Goal: Information Seeking & Learning: Learn about a topic

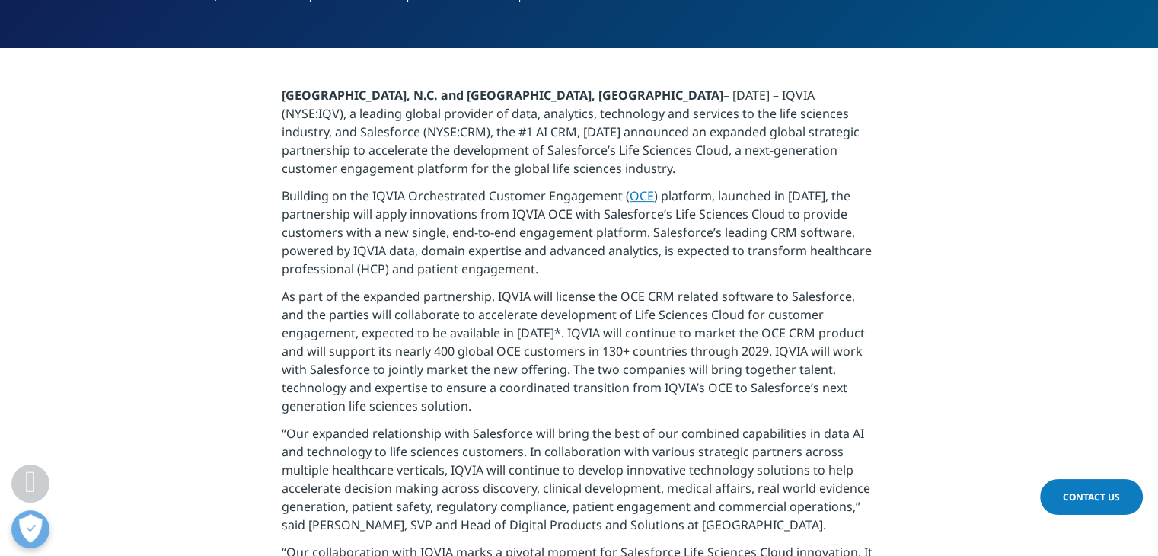
scroll to position [487, 0]
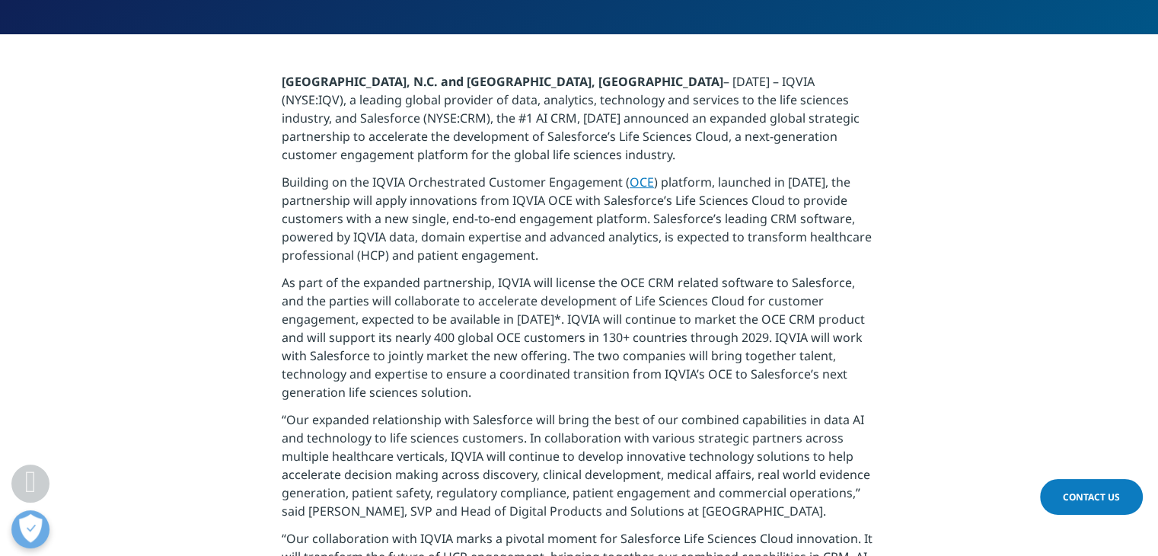
click at [585, 203] on p "Building on the IQVIA Orchestrated Customer Engagement ( OCE ) platform, launch…" at bounding box center [579, 223] width 595 height 101
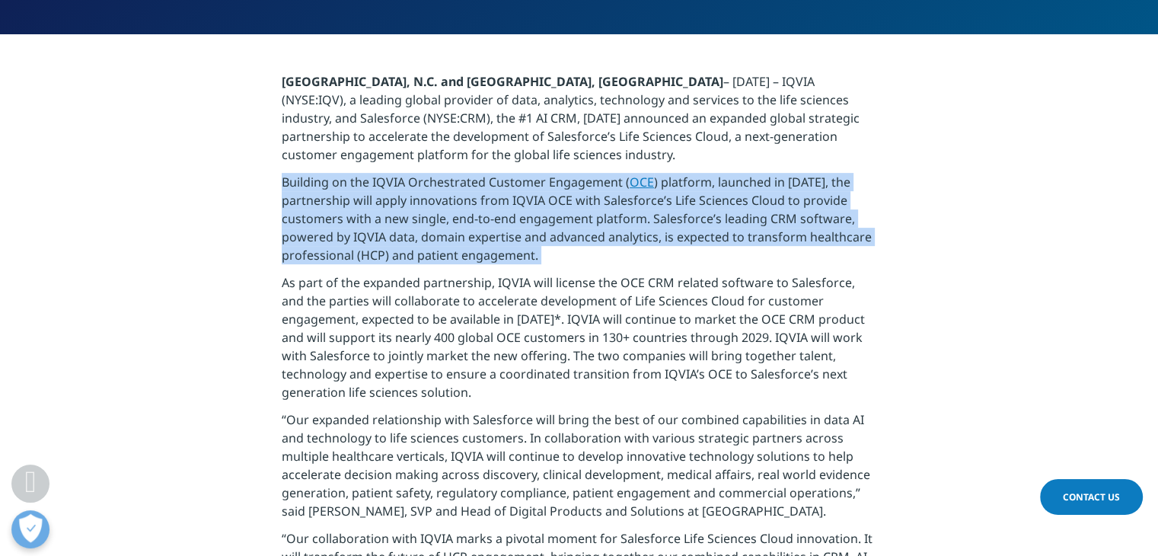
click at [585, 203] on p "Building on the IQVIA Orchestrated Customer Engagement ( OCE ) platform, launch…" at bounding box center [579, 223] width 595 height 101
click at [433, 237] on p "Building on the IQVIA Orchestrated Customer Engagement ( OCE ) platform, launch…" at bounding box center [579, 223] width 595 height 101
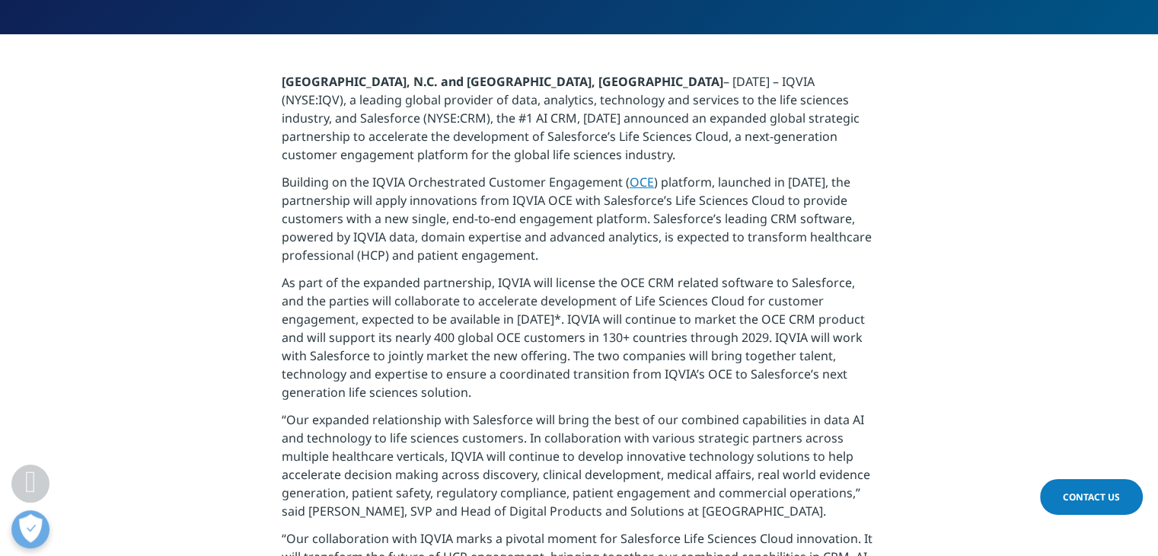
click at [411, 219] on p "Building on the IQVIA Orchestrated Customer Engagement ( OCE ) platform, launch…" at bounding box center [579, 223] width 595 height 101
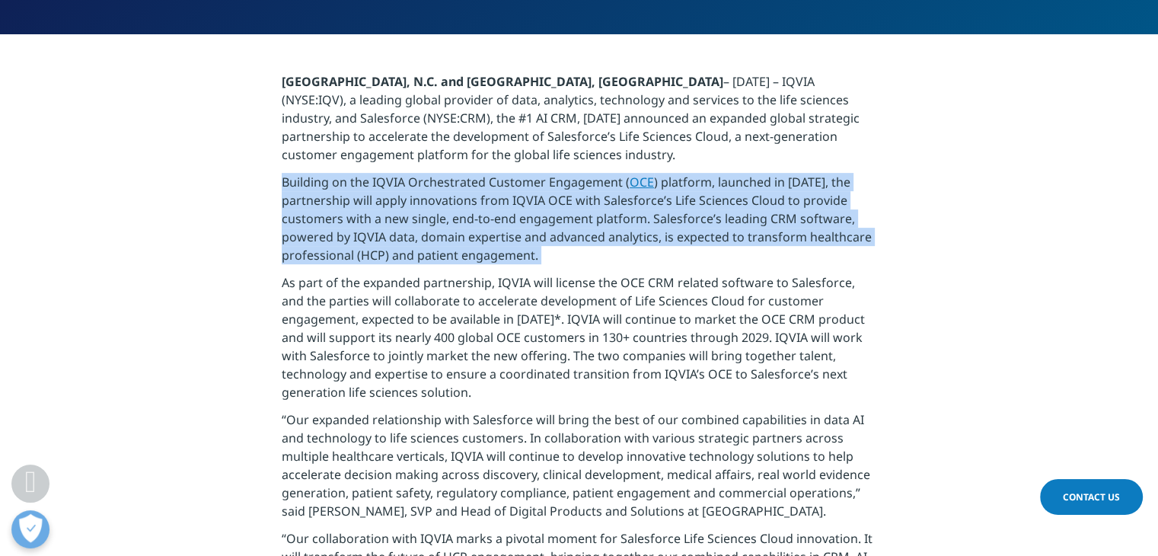
click at [411, 219] on p "Building on the IQVIA Orchestrated Customer Engagement ( OCE ) platform, launch…" at bounding box center [579, 223] width 595 height 101
click at [483, 228] on p "Building on the IQVIA Orchestrated Customer Engagement ( OCE ) platform, launch…" at bounding box center [579, 223] width 595 height 101
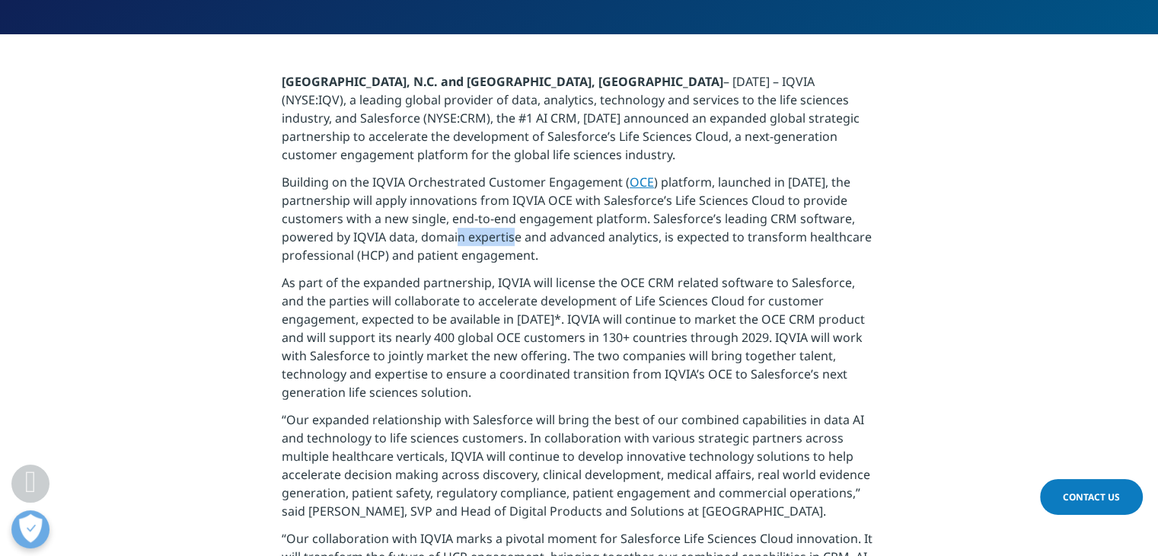
click at [483, 228] on p "Building on the IQVIA Orchestrated Customer Engagement ( OCE ) platform, launch…" at bounding box center [579, 223] width 595 height 101
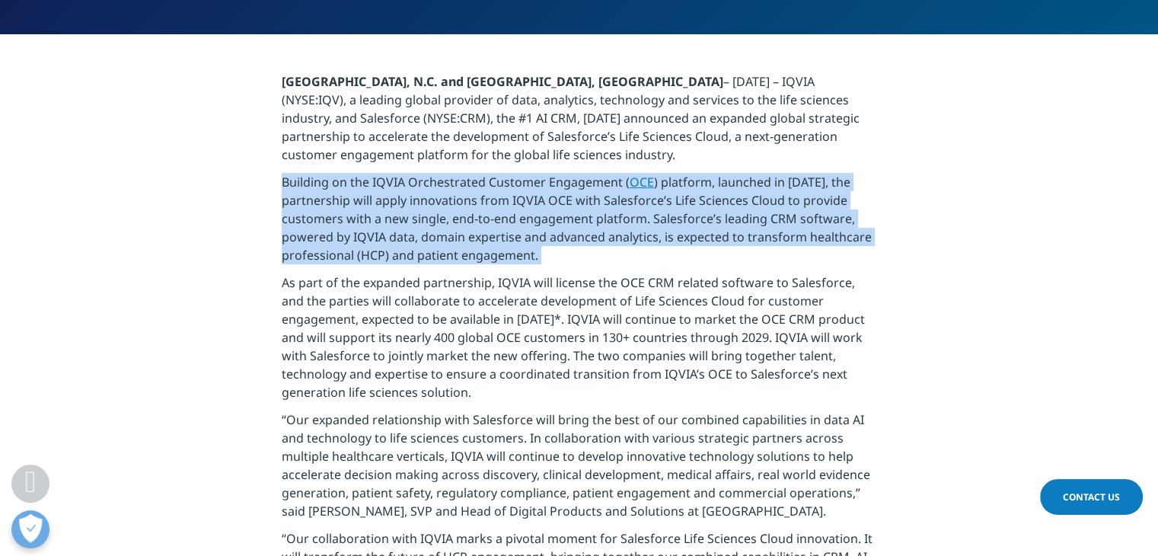
click at [483, 228] on p "Building on the IQVIA Orchestrated Customer Engagement ( OCE ) platform, launch…" at bounding box center [579, 223] width 595 height 101
click at [440, 243] on p "Building on the IQVIA Orchestrated Customer Engagement ( OCE ) platform, launch…" at bounding box center [579, 223] width 595 height 101
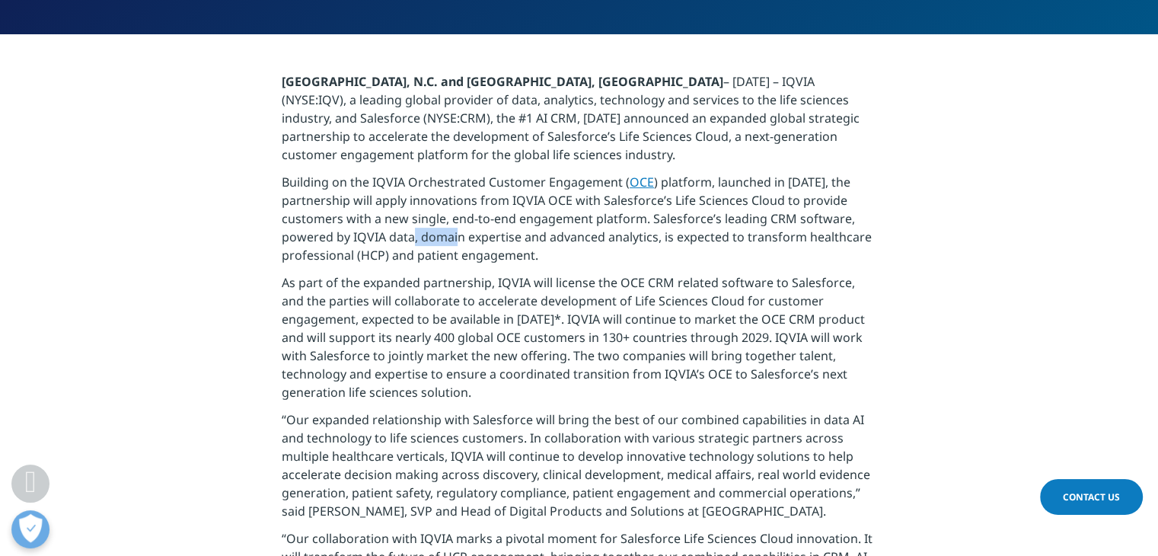
click at [440, 243] on p "Building on the IQVIA Orchestrated Customer Engagement ( OCE ) platform, launch…" at bounding box center [579, 223] width 595 height 101
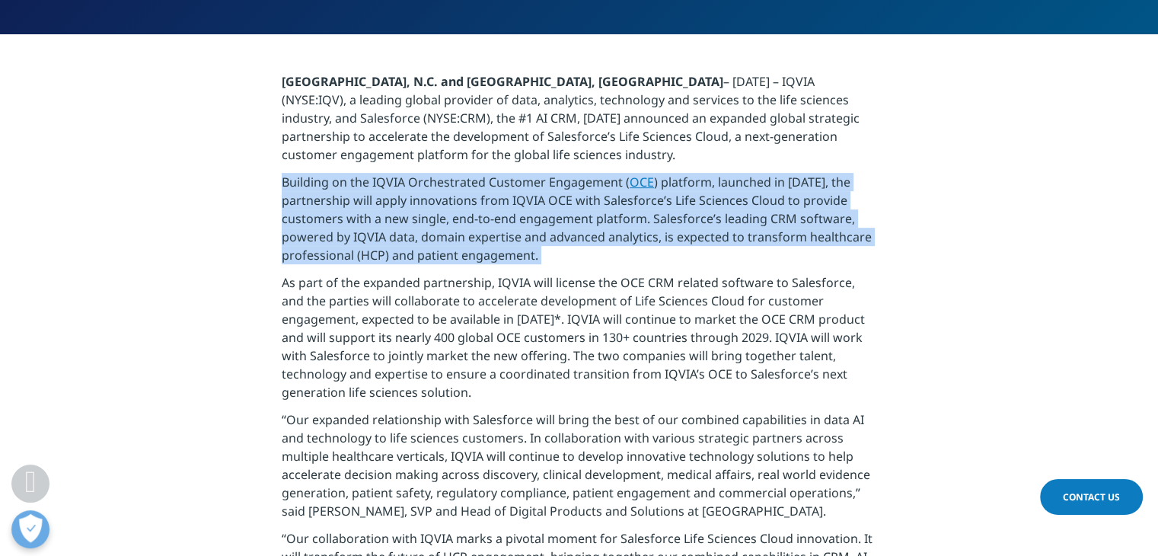
click at [440, 243] on p "Building on the IQVIA Orchestrated Customer Engagement ( OCE ) platform, launch…" at bounding box center [579, 223] width 595 height 101
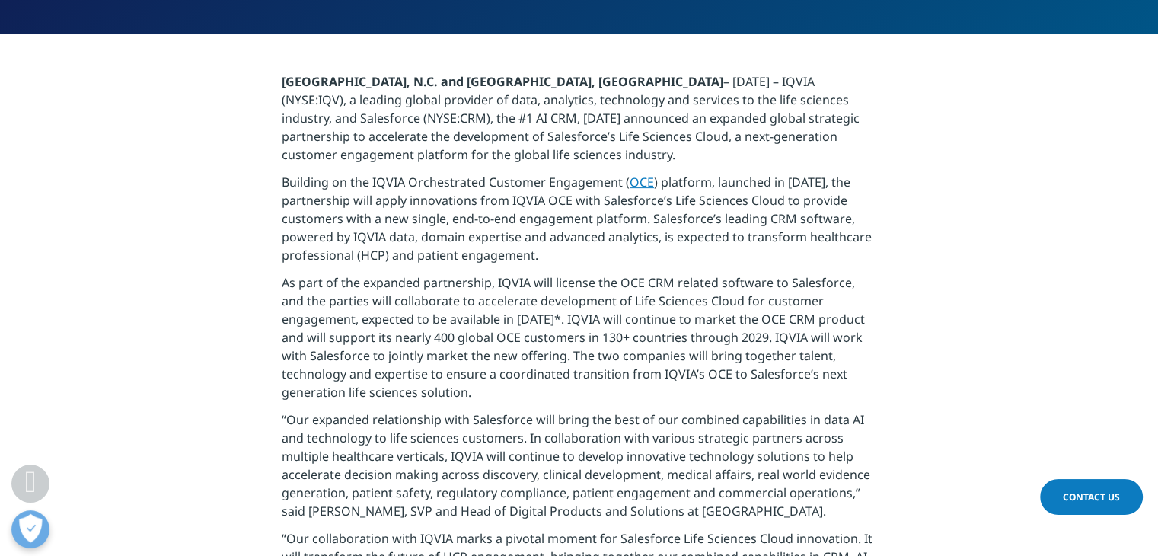
click at [546, 313] on p "As part of the expanded partnership, IQVIA will license the OCE CRM related sof…" at bounding box center [579, 341] width 595 height 137
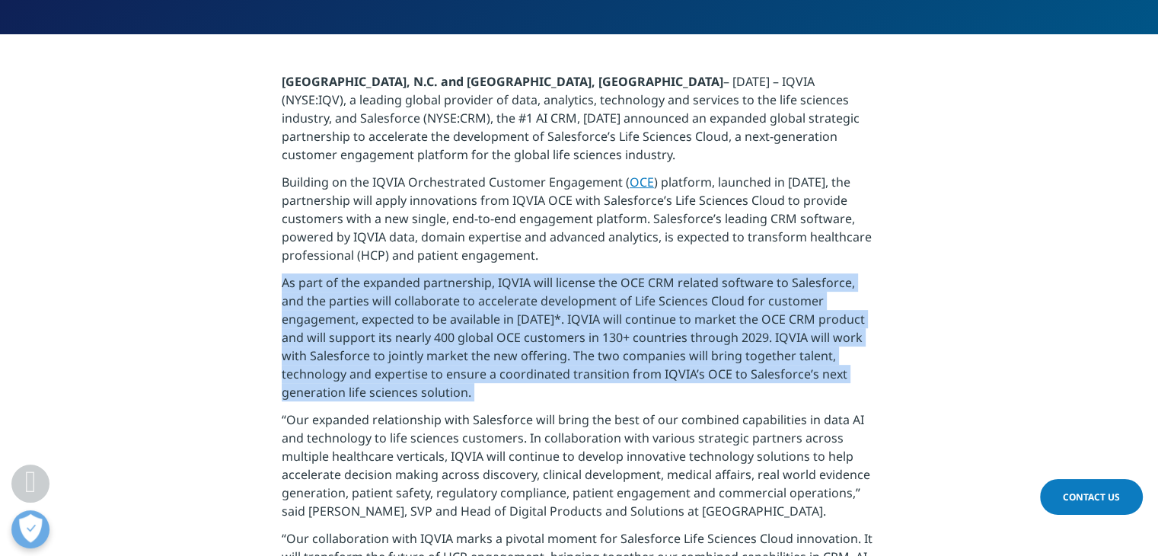
click at [546, 313] on p "As part of the expanded partnership, IQVIA will license the OCE CRM related sof…" at bounding box center [579, 341] width 595 height 137
click at [461, 317] on p "As part of the expanded partnership, IQVIA will license the OCE CRM related sof…" at bounding box center [579, 341] width 595 height 137
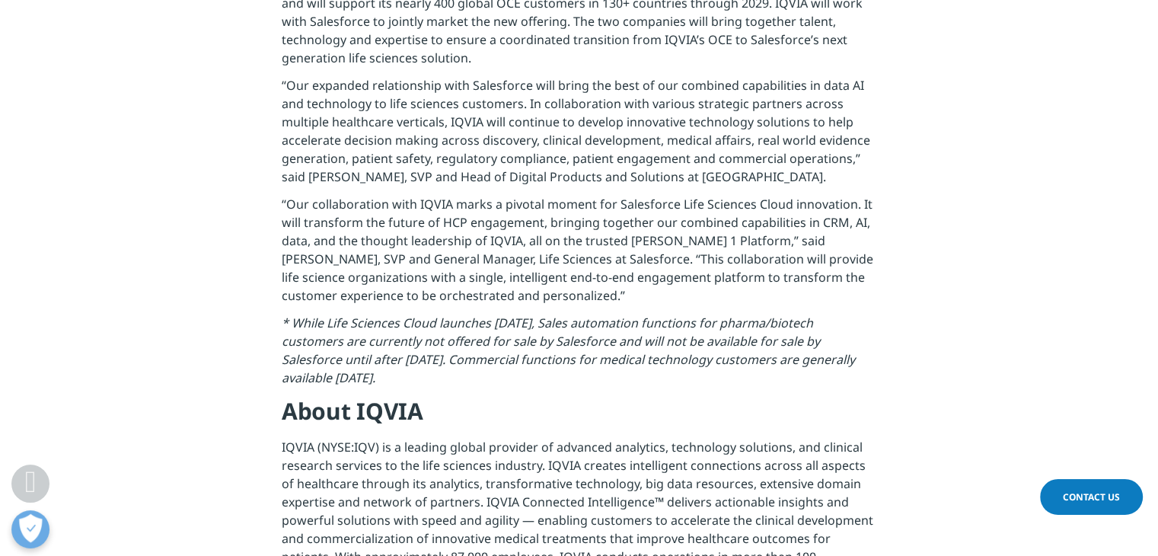
scroll to position [822, 0]
click at [759, 247] on p "“Our collaboration with IQVIA marks a pivotal moment for Salesforce Life Scienc…" at bounding box center [579, 253] width 595 height 119
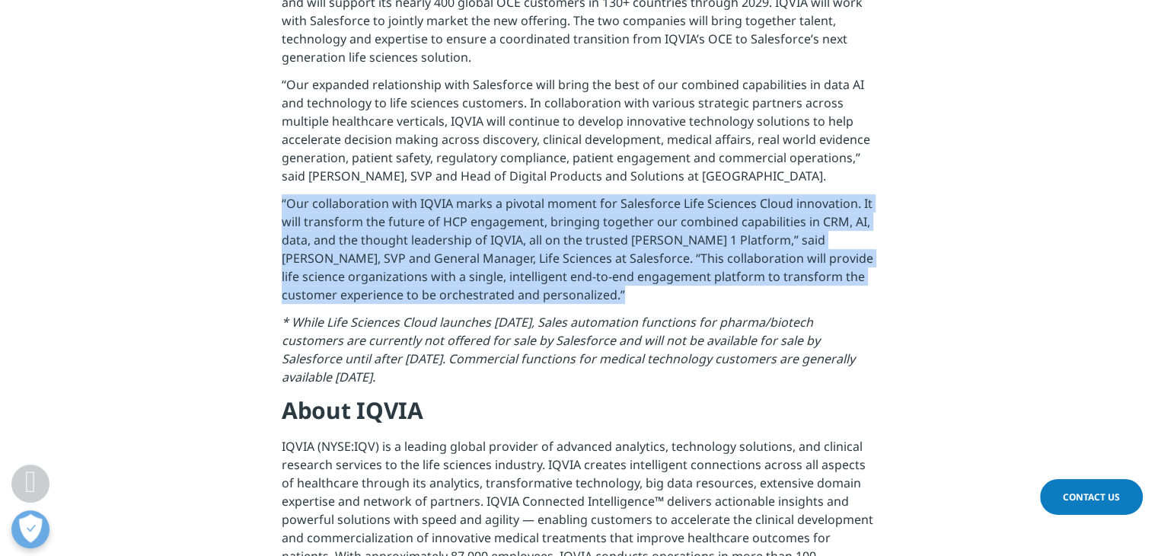
click at [759, 247] on p "“Our collaboration with IQVIA marks a pivotal moment for Salesforce Life Scienc…" at bounding box center [579, 253] width 595 height 119
click at [503, 249] on p "“Our collaboration with IQVIA marks a pivotal moment for Salesforce Life Scienc…" at bounding box center [579, 253] width 595 height 119
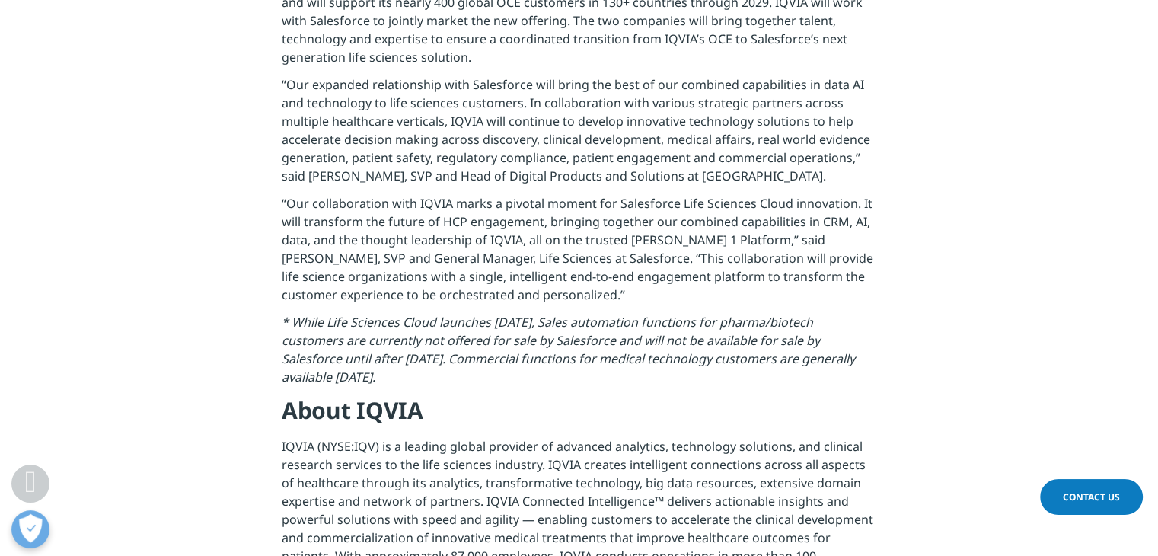
click at [487, 241] on p "“Our collaboration with IQVIA marks a pivotal moment for Salesforce Life Scienc…" at bounding box center [579, 253] width 595 height 119
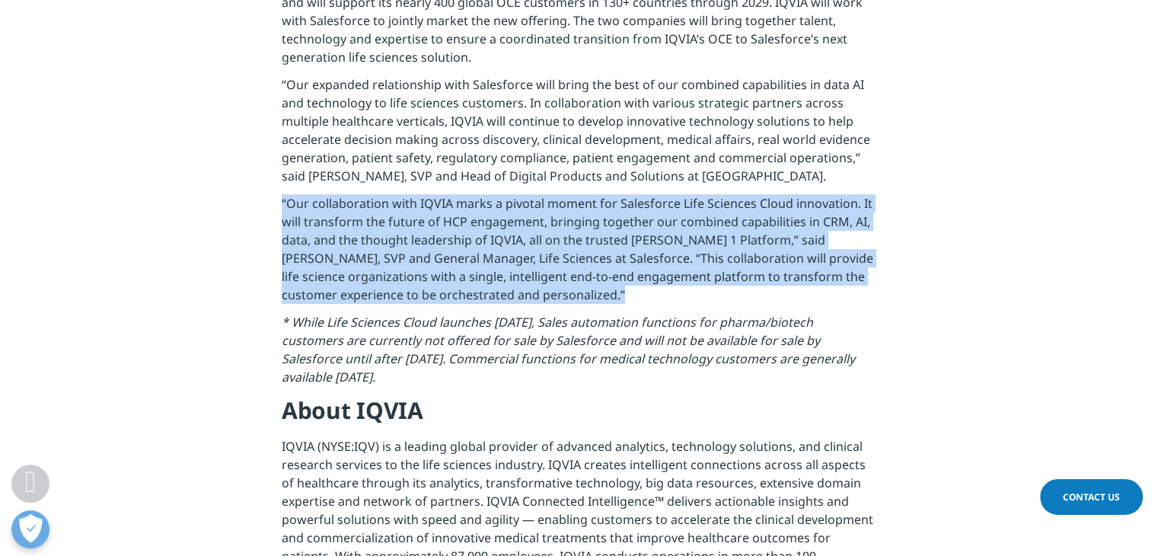
click at [487, 241] on p "“Our collaboration with IQVIA marks a pivotal moment for Salesforce Life Scienc…" at bounding box center [579, 253] width 595 height 119
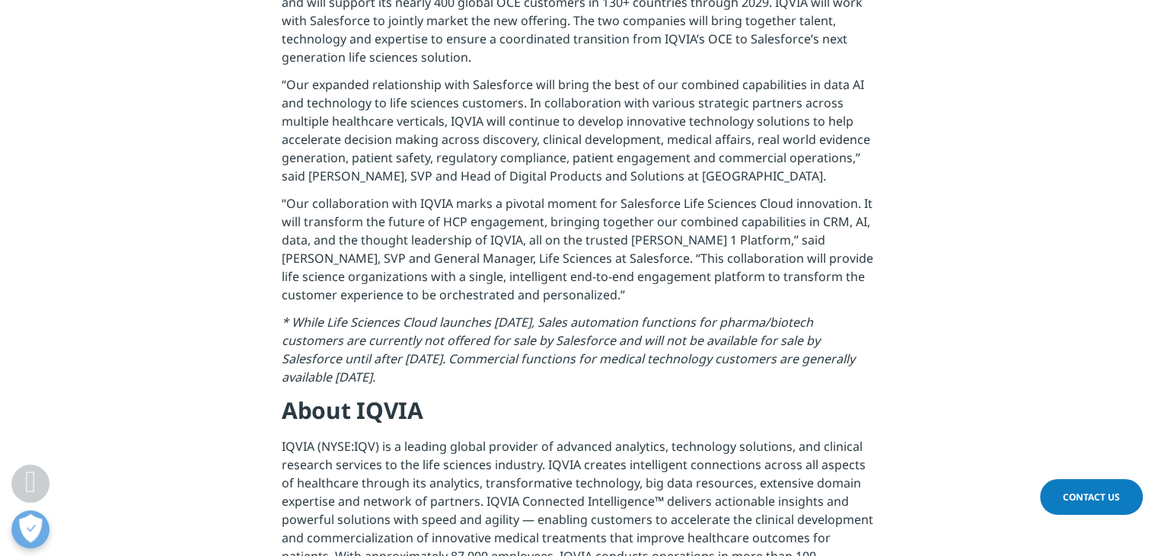
click at [438, 321] on em "* While Life Sciences Cloud launches [DATE], Sales automation functions for pha…" at bounding box center [568, 350] width 573 height 72
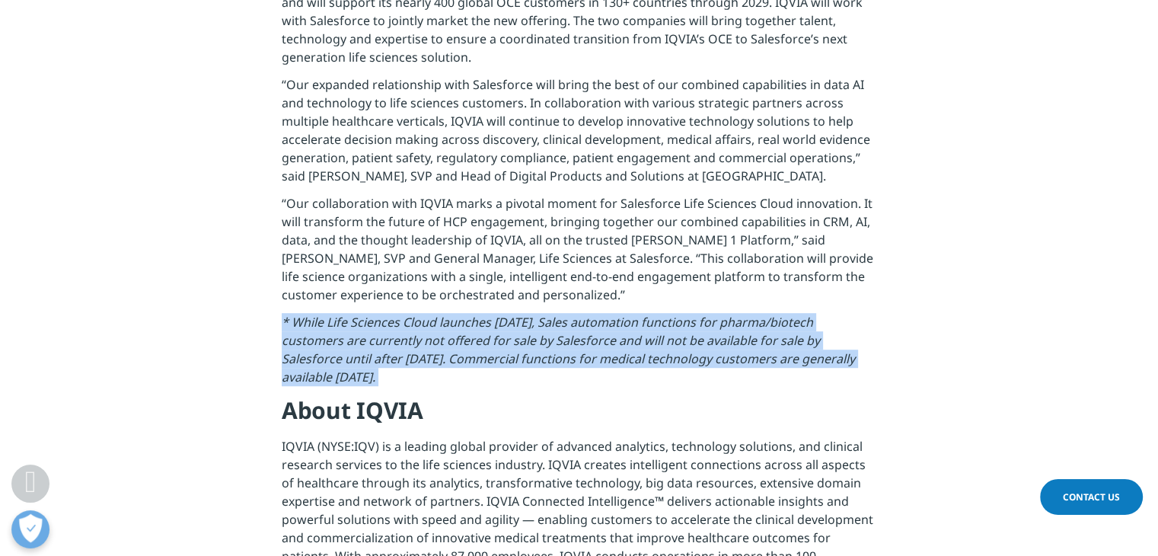
click at [438, 321] on em "* While Life Sciences Cloud launches [DATE], Sales automation functions for pha…" at bounding box center [568, 350] width 573 height 72
click at [494, 367] on p "* While Life Sciences Cloud launches [DATE], Sales automation functions for pha…" at bounding box center [579, 354] width 595 height 82
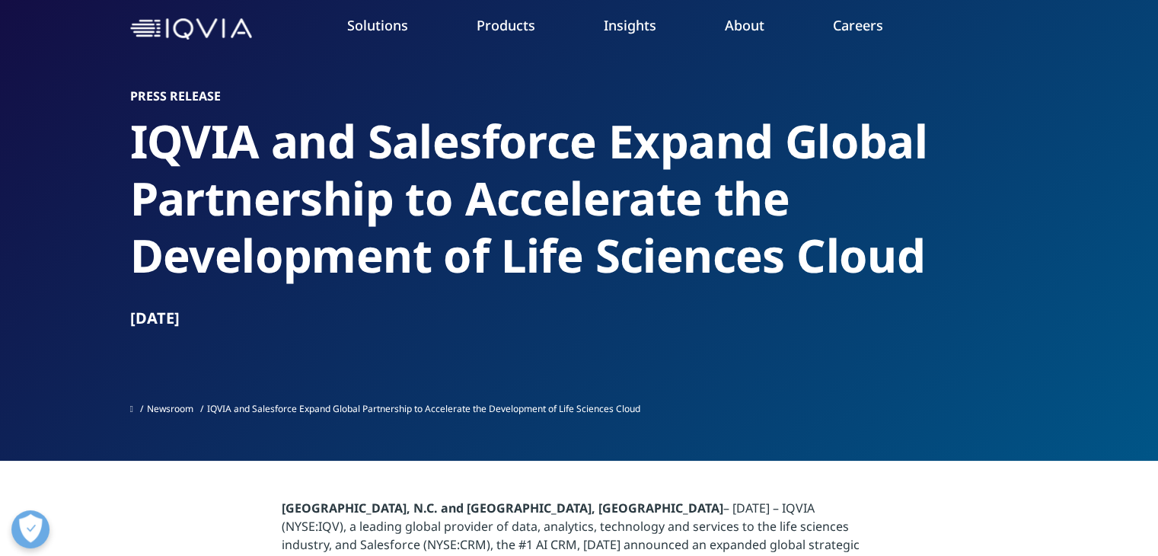
scroll to position [0, 0]
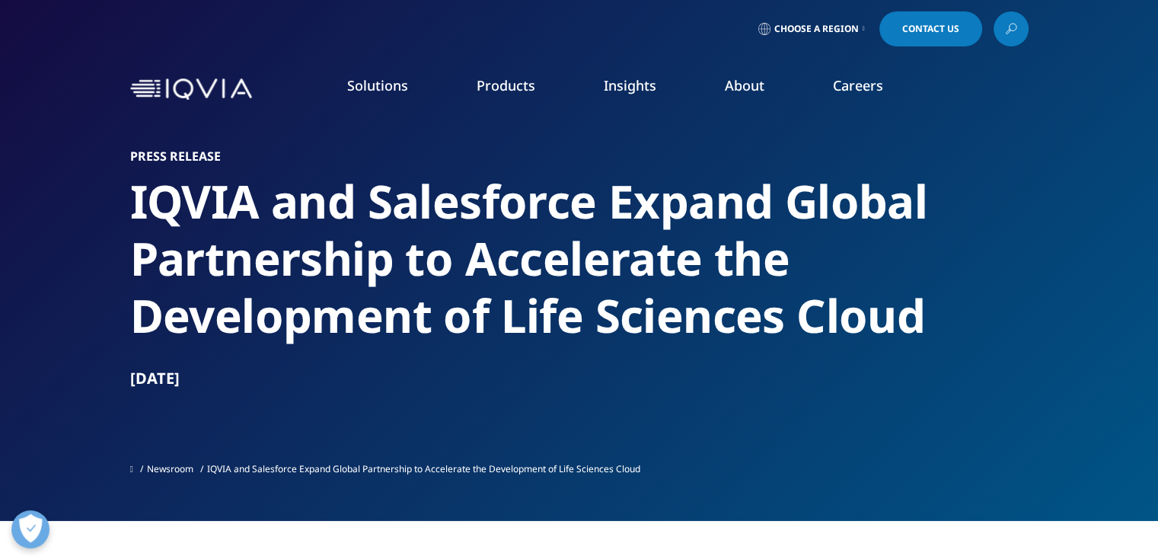
click at [735, 260] on h2 "IQVIA and Salesforce Expand Global Partnership to Accelerate the Development of…" at bounding box center [579, 258] width 899 height 171
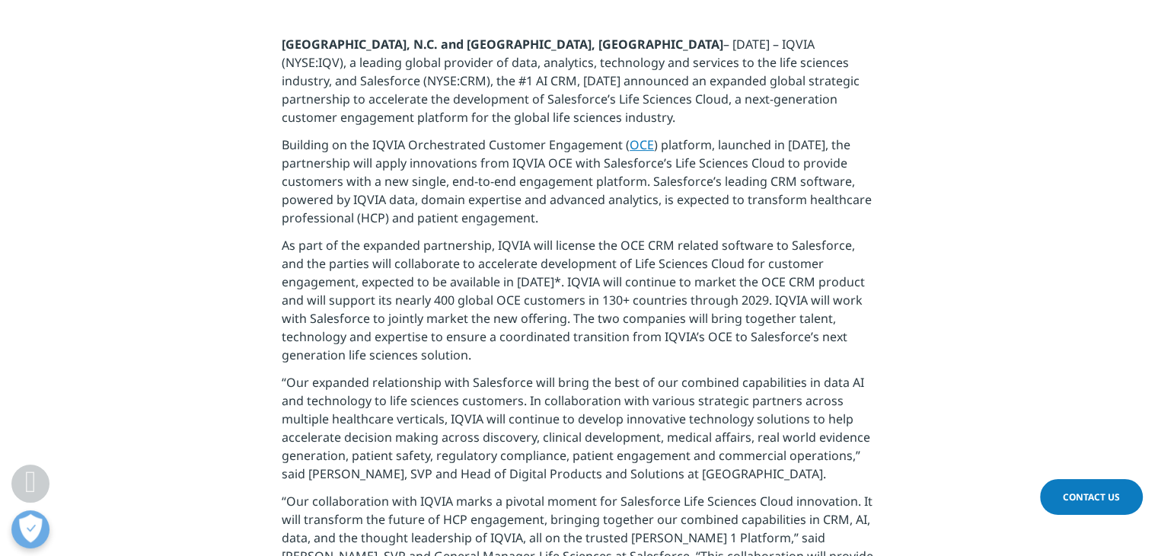
scroll to position [548, 0]
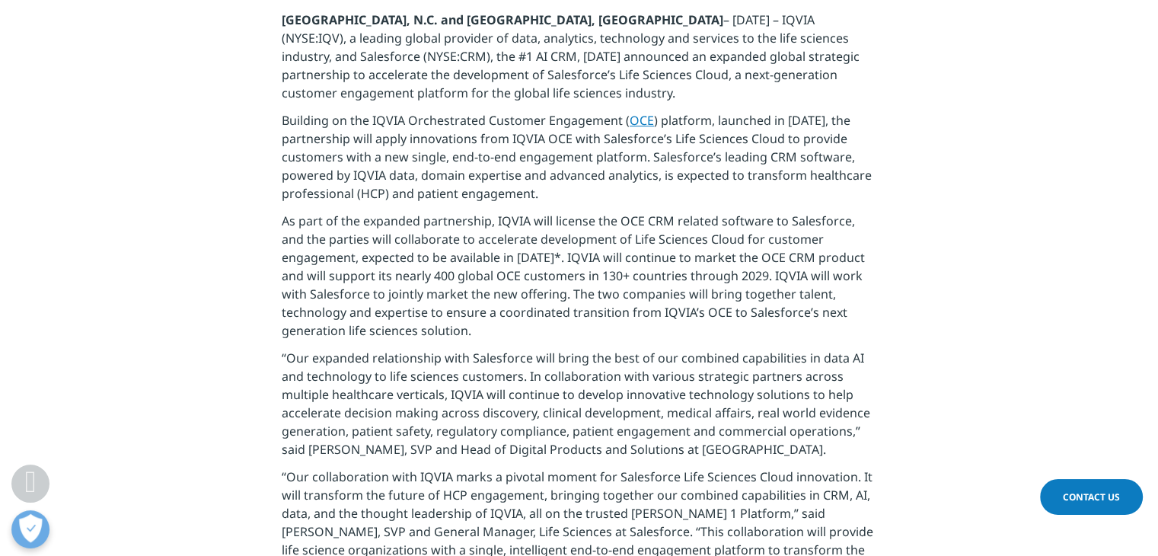
click at [393, 122] on p "Building on the IQVIA Orchestrated Customer Engagement ( OCE ) platform, launch…" at bounding box center [579, 161] width 595 height 101
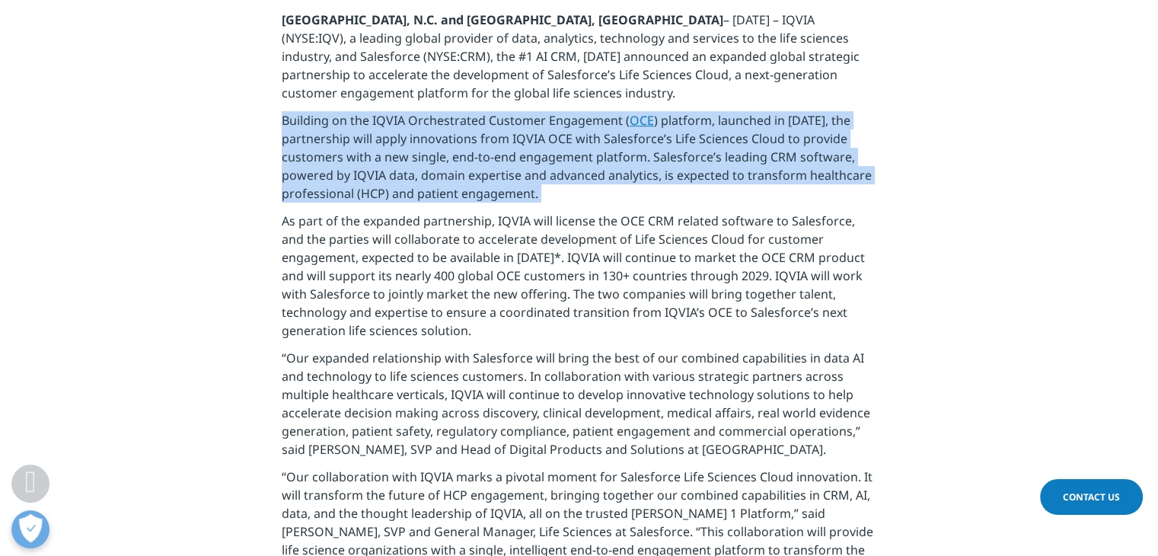
click at [393, 122] on p "Building on the IQVIA Orchestrated Customer Engagement ( OCE ) platform, launch…" at bounding box center [579, 161] width 595 height 101
click at [539, 174] on p "Building on the IQVIA Orchestrated Customer Engagement ( OCE ) platform, launch…" at bounding box center [579, 161] width 595 height 101
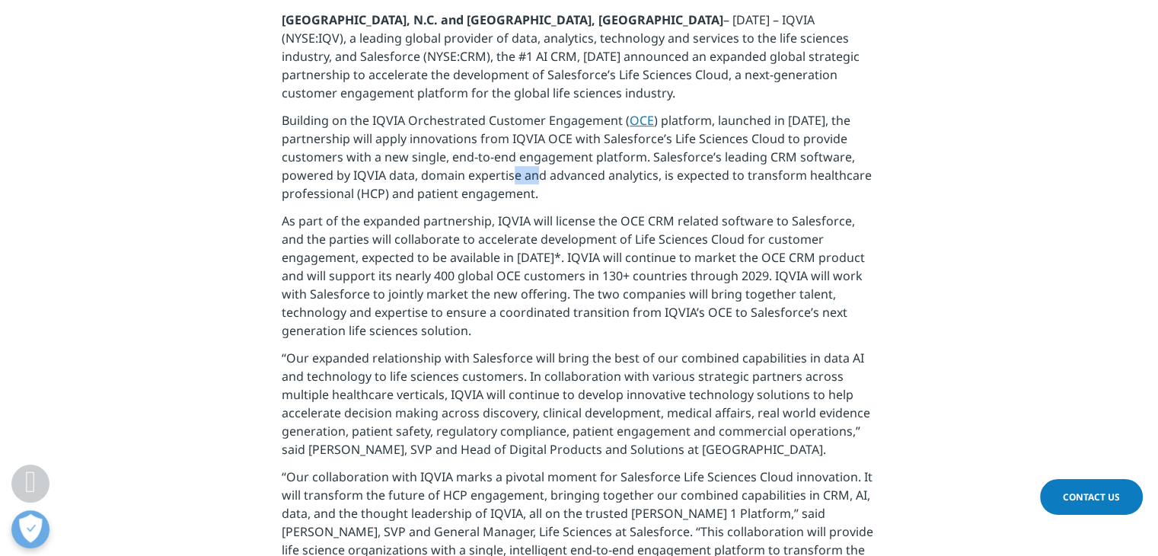
click at [539, 174] on p "Building on the IQVIA Orchestrated Customer Engagement ( OCE ) platform, launch…" at bounding box center [579, 161] width 595 height 101
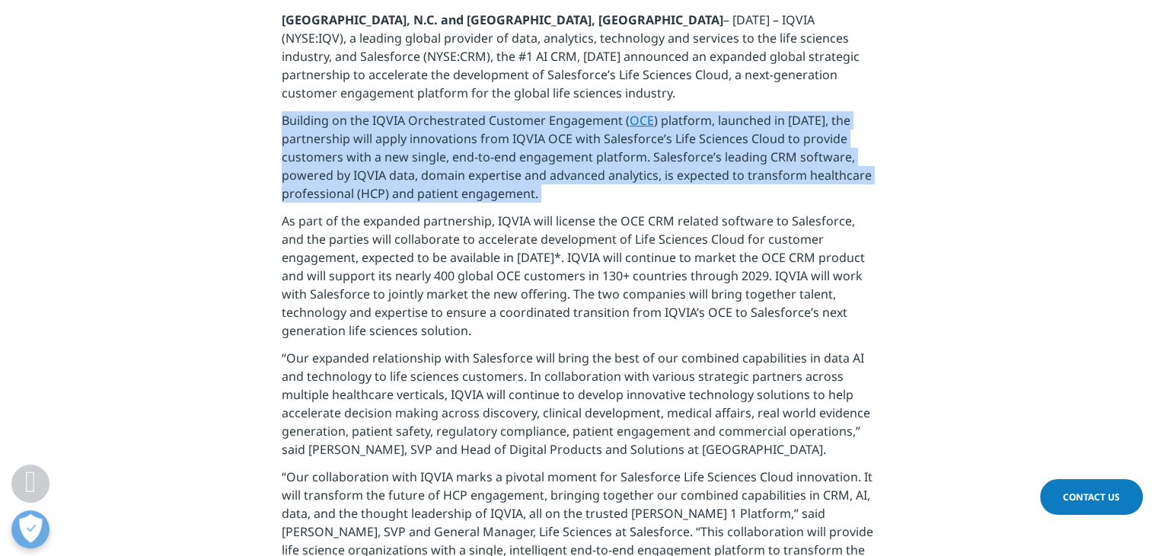
click at [539, 174] on p "Building on the IQVIA Orchestrated Customer Engagement ( OCE ) platform, launch…" at bounding box center [579, 161] width 595 height 101
click at [559, 140] on p "Building on the IQVIA Orchestrated Customer Engagement ( OCE ) platform, launch…" at bounding box center [579, 161] width 595 height 101
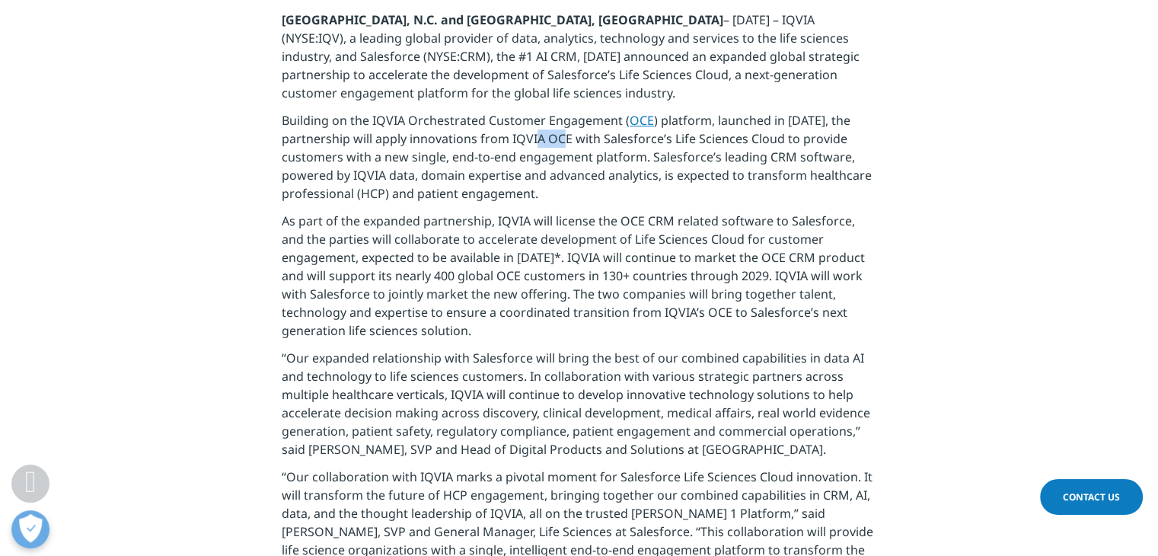
click at [559, 140] on p "Building on the IQVIA Orchestrated Customer Engagement ( OCE ) platform, launch…" at bounding box center [579, 161] width 595 height 101
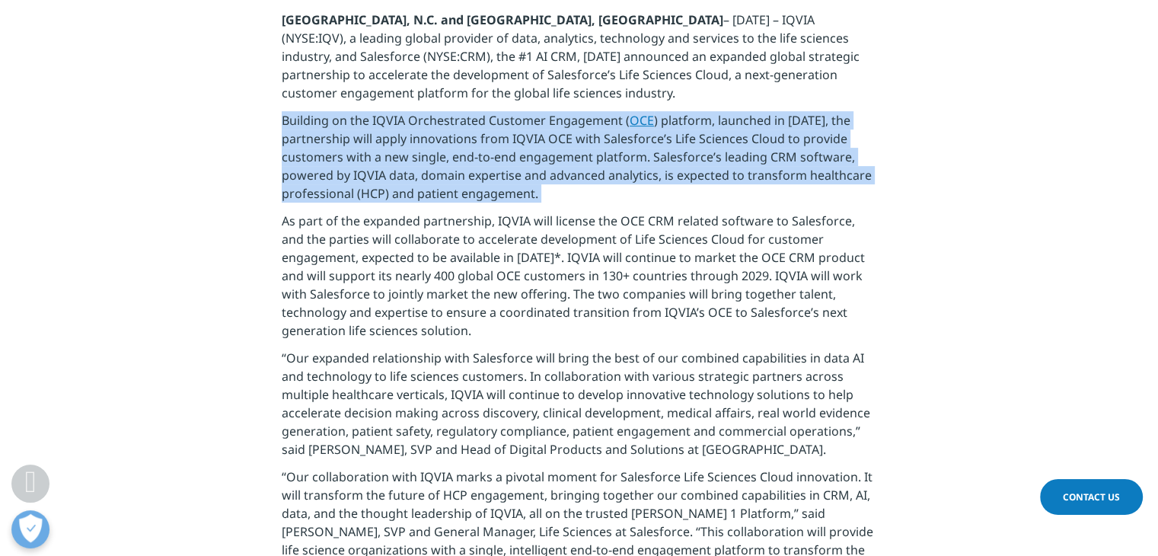
click at [559, 140] on p "Building on the IQVIA Orchestrated Customer Engagement ( OCE ) platform, launch…" at bounding box center [579, 161] width 595 height 101
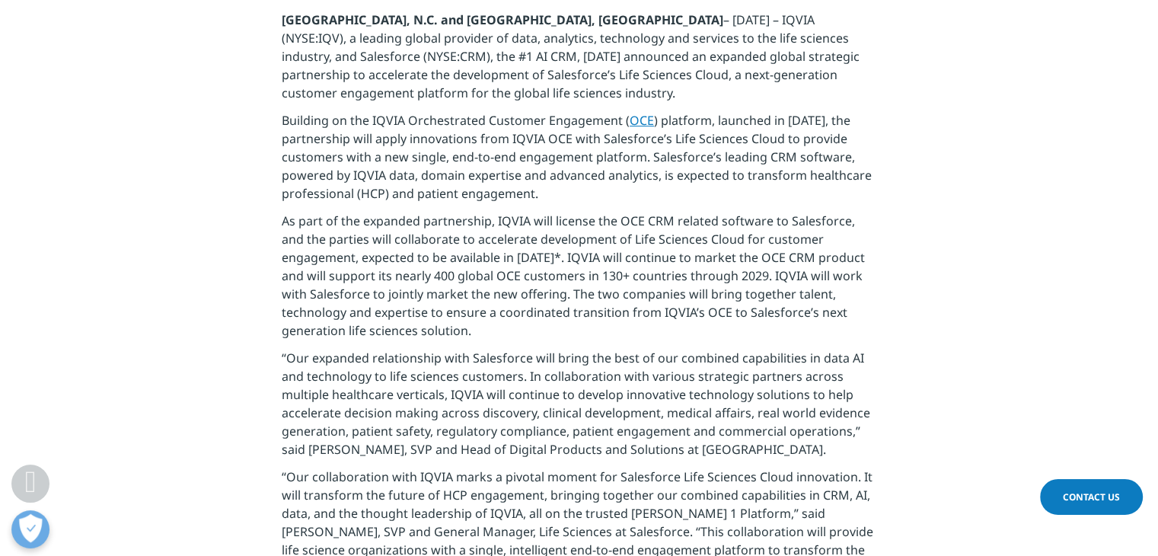
click at [542, 220] on p "As part of the expanded partnership, IQVIA will license the OCE CRM related sof…" at bounding box center [579, 280] width 595 height 137
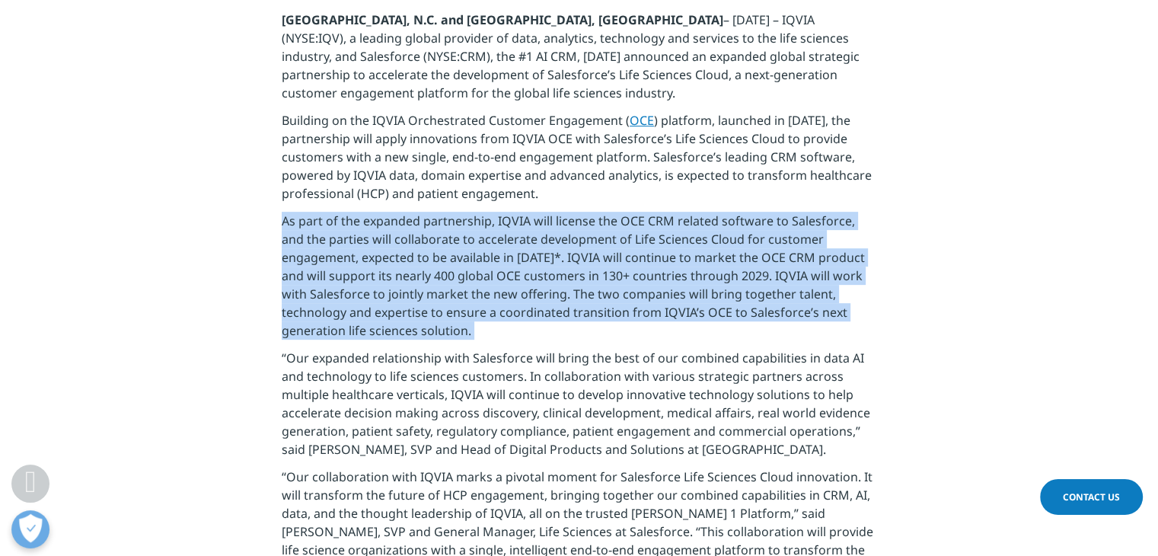
click at [542, 220] on p "As part of the expanded partnership, IQVIA will license the OCE CRM related sof…" at bounding box center [579, 280] width 595 height 137
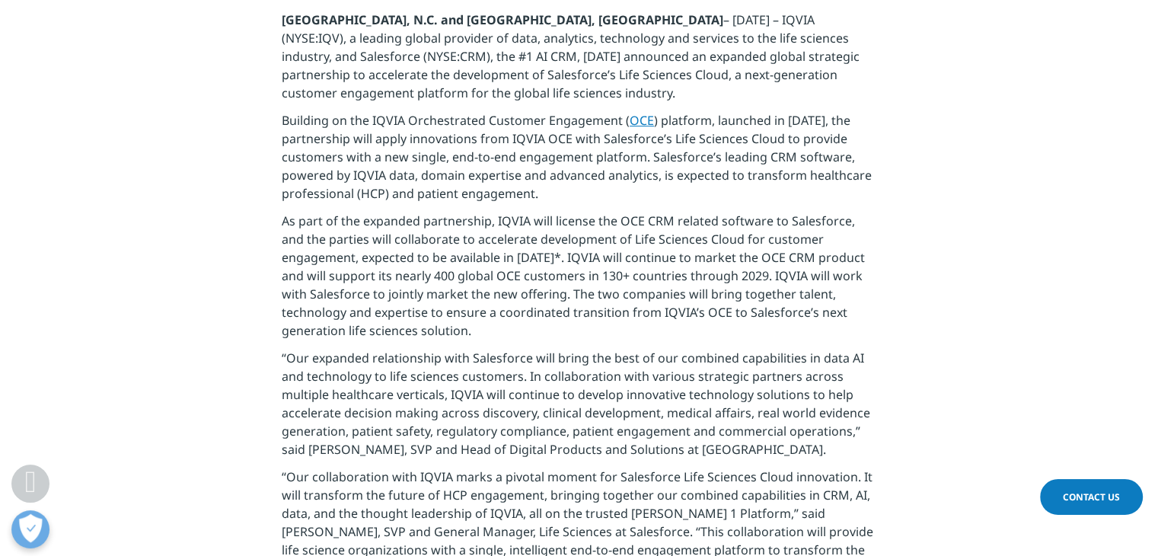
click at [461, 360] on p "“Our expanded relationship with Salesforce will bring the best of our combined …" at bounding box center [579, 408] width 595 height 119
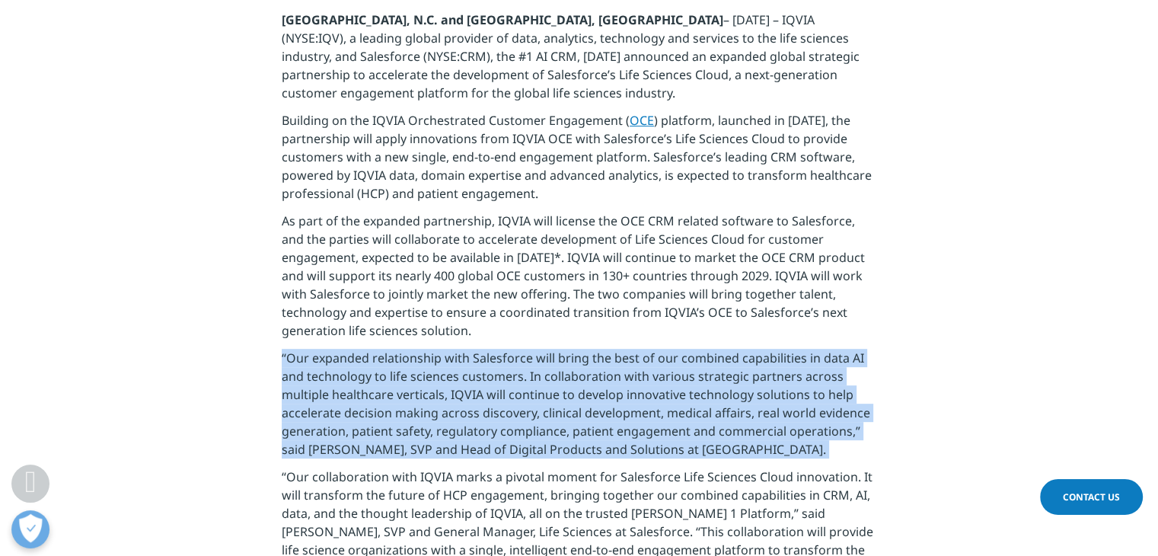
click at [461, 360] on p "“Our expanded relationship with Salesforce will bring the best of our combined …" at bounding box center [579, 408] width 595 height 119
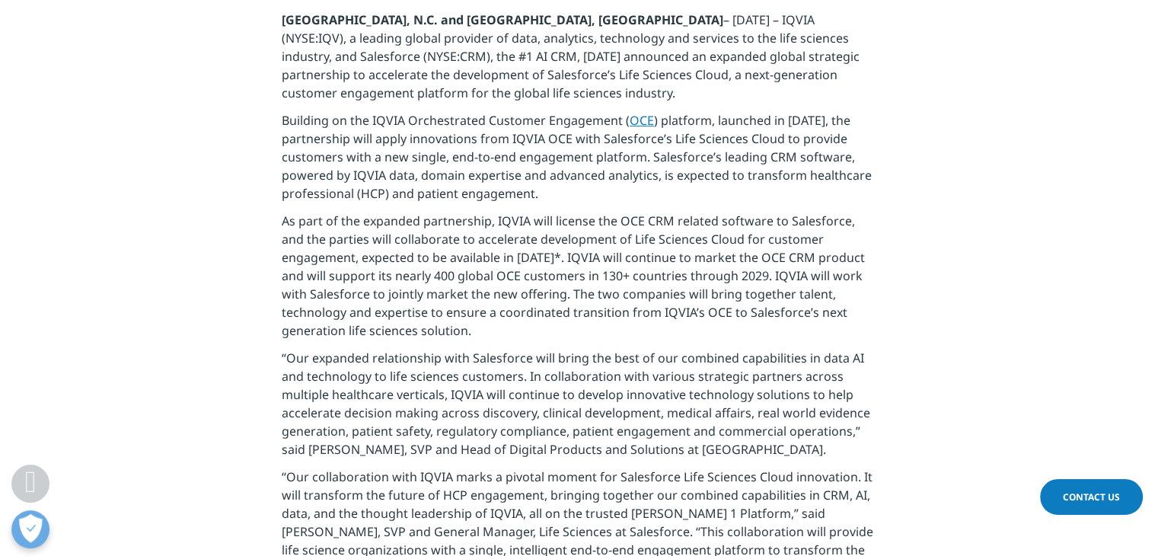
click at [454, 488] on p "“Our collaboration with IQVIA marks a pivotal moment for Salesforce Life Scienc…" at bounding box center [579, 527] width 595 height 119
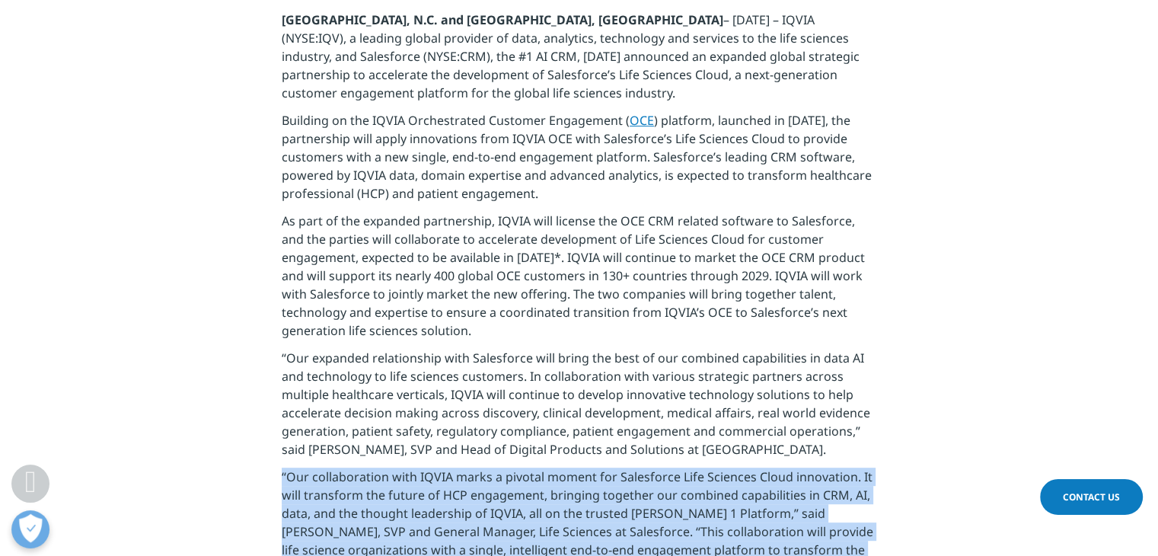
click at [454, 488] on p "“Our collaboration with IQVIA marks a pivotal moment for Salesforce Life Scienc…" at bounding box center [579, 527] width 595 height 119
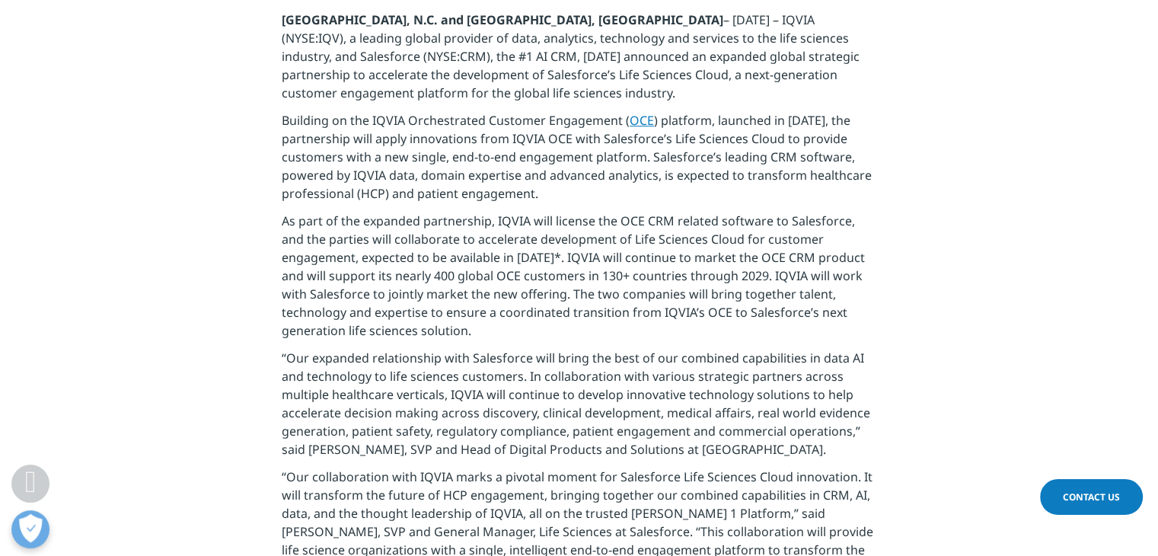
click at [484, 378] on p "“Our expanded relationship with Salesforce will bring the best of our combined …" at bounding box center [579, 408] width 595 height 119
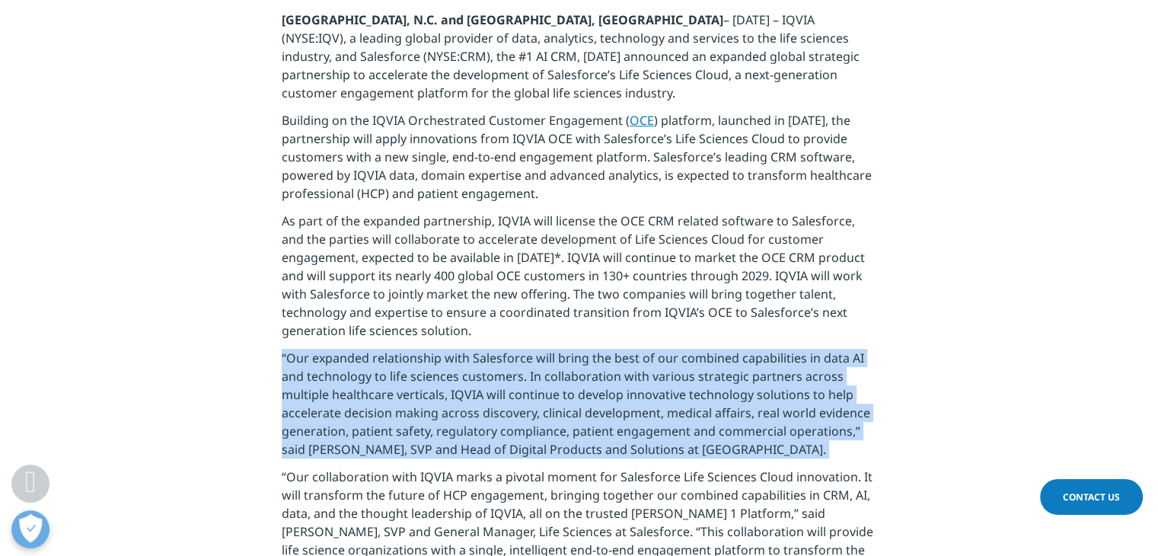
click at [484, 378] on p "“Our expanded relationship with Salesforce will bring the best of our combined …" at bounding box center [579, 408] width 595 height 119
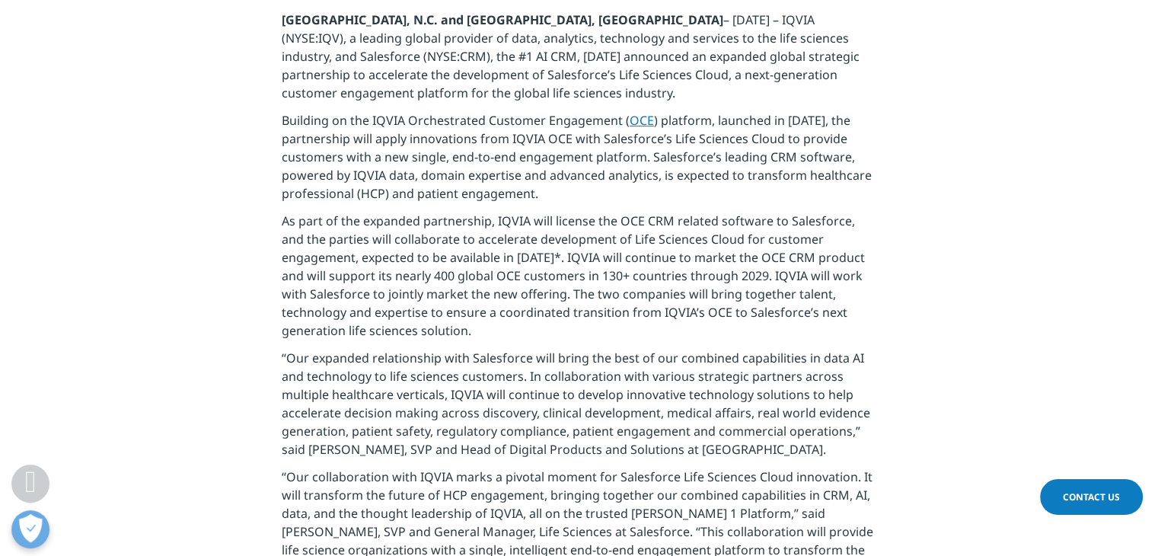
click at [503, 254] on p "As part of the expanded partnership, IQVIA will license the OCE CRM related sof…" at bounding box center [579, 280] width 595 height 137
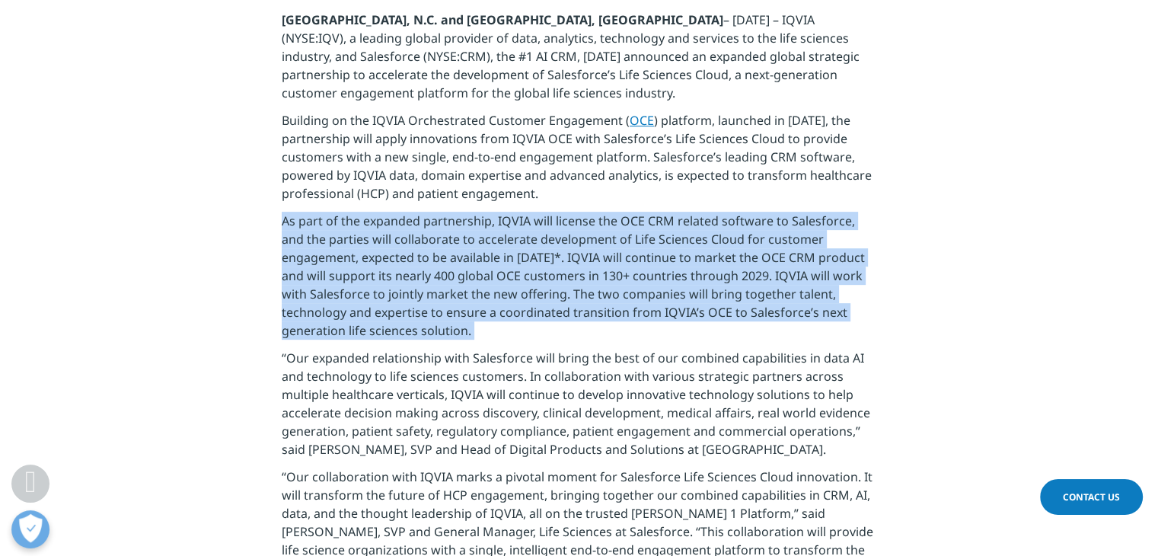
click at [503, 254] on p "As part of the expanded partnership, IQVIA will license the OCE CRM related sof…" at bounding box center [579, 280] width 595 height 137
click at [481, 296] on p "As part of the expanded partnership, IQVIA will license the OCE CRM related sof…" at bounding box center [579, 280] width 595 height 137
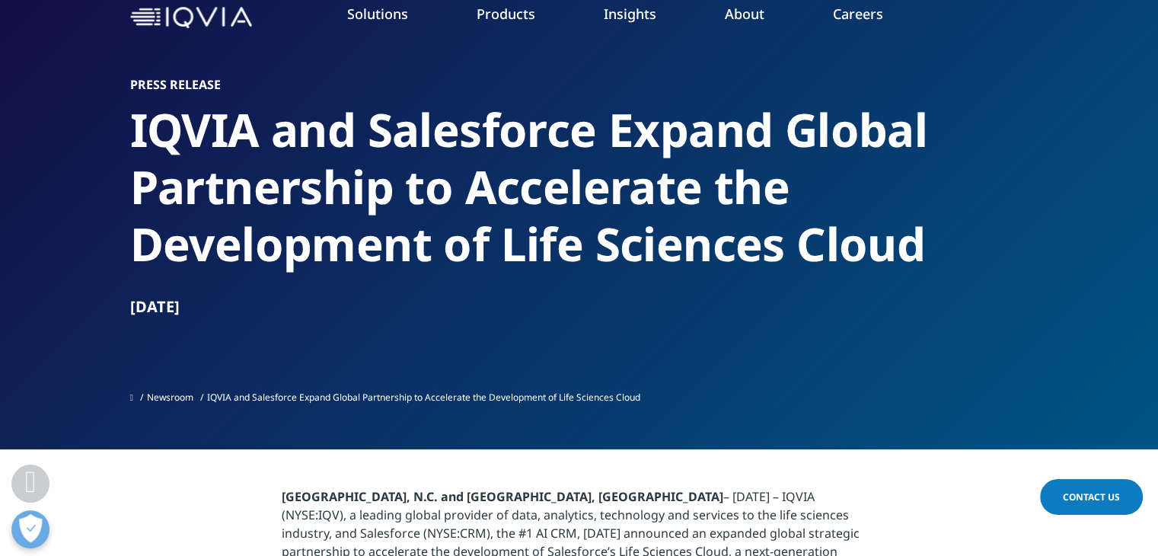
scroll to position [0, 0]
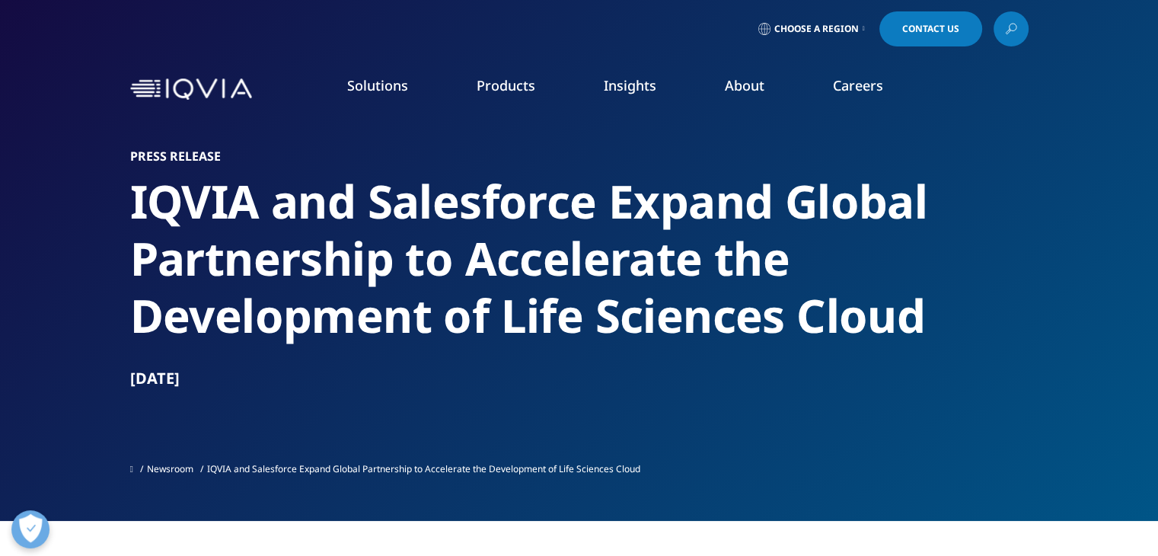
click at [369, 281] on link "Emerging Biopharma" at bounding box center [443, 279] width 273 height 17
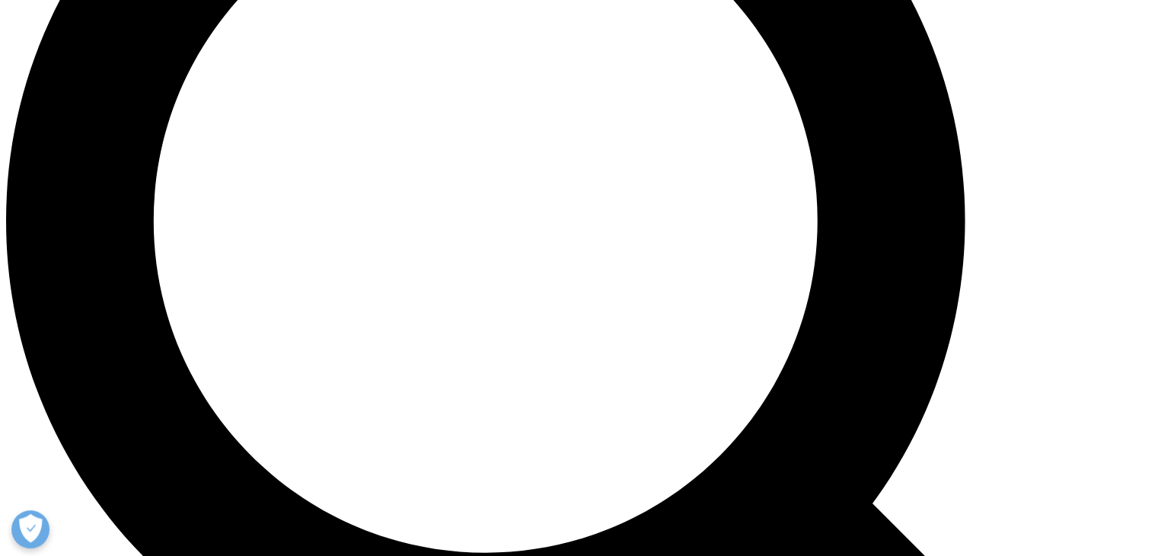
scroll to position [1455, 0]
